Goal: Use online tool/utility: Utilize a website feature to perform a specific function

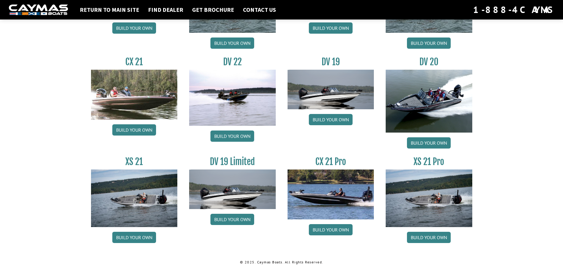
scroll to position [670, 0]
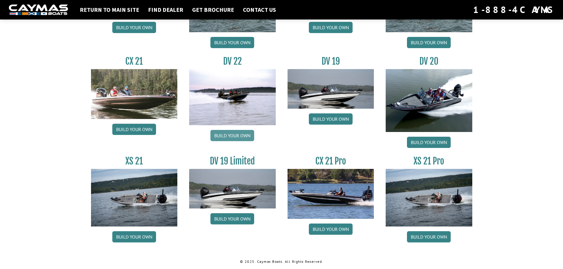
click at [245, 132] on link "Build your own" at bounding box center [232, 135] width 44 height 11
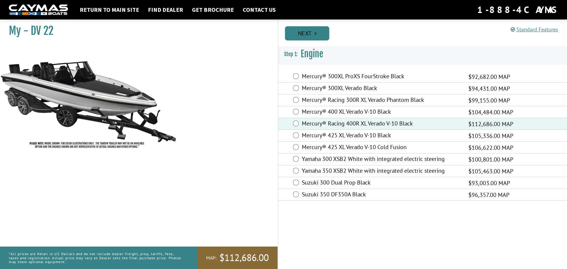
click at [310, 30] on link "Next" at bounding box center [307, 33] width 44 height 14
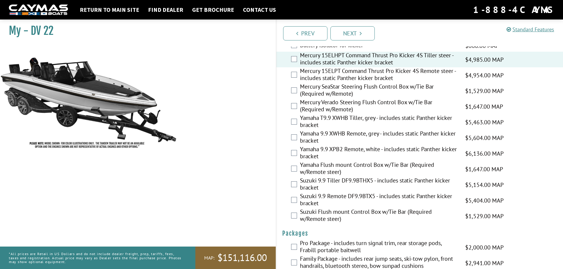
scroll to position [1431, 0]
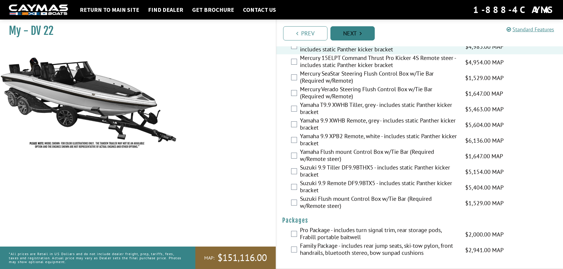
click at [352, 35] on link "Next" at bounding box center [352, 33] width 44 height 14
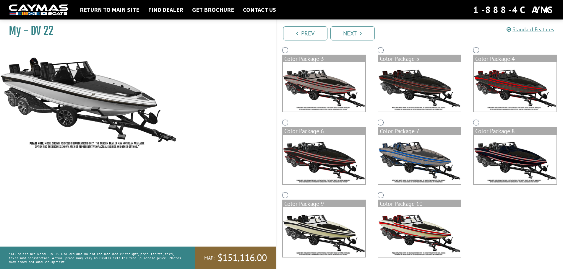
scroll to position [95, 0]
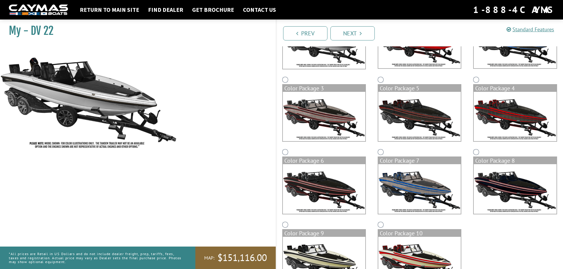
click at [517, 120] on img at bounding box center [514, 117] width 82 height 50
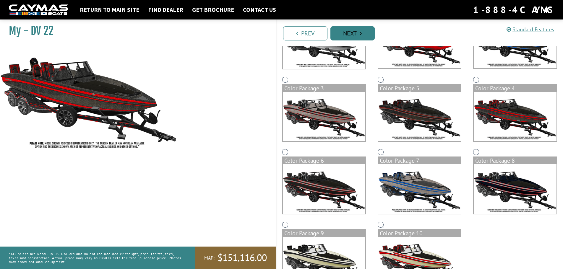
click at [345, 29] on link "Next" at bounding box center [352, 33] width 44 height 14
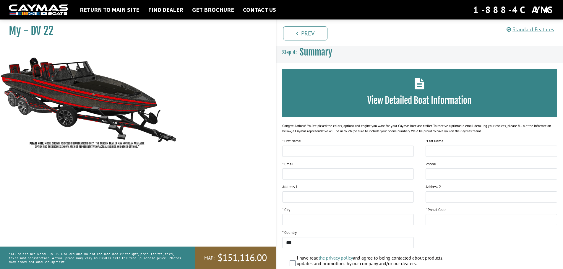
scroll to position [0, 0]
